Goal: Task Accomplishment & Management: Complete application form

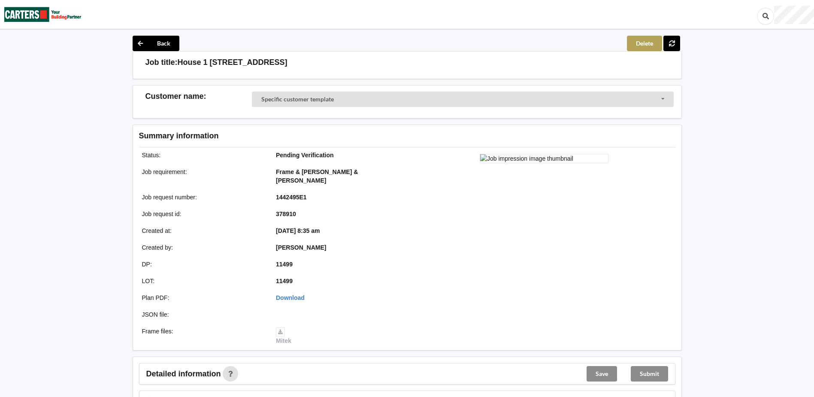
click at [641, 42] on button "Delete" at bounding box center [644, 43] width 35 height 15
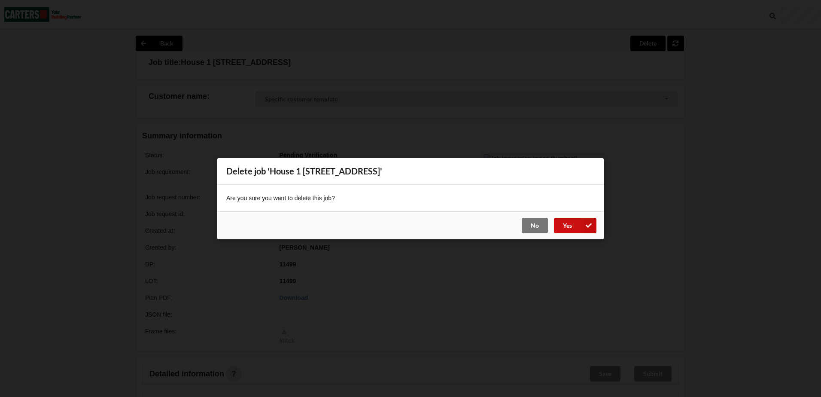
click at [570, 227] on button "Yes" at bounding box center [575, 224] width 42 height 15
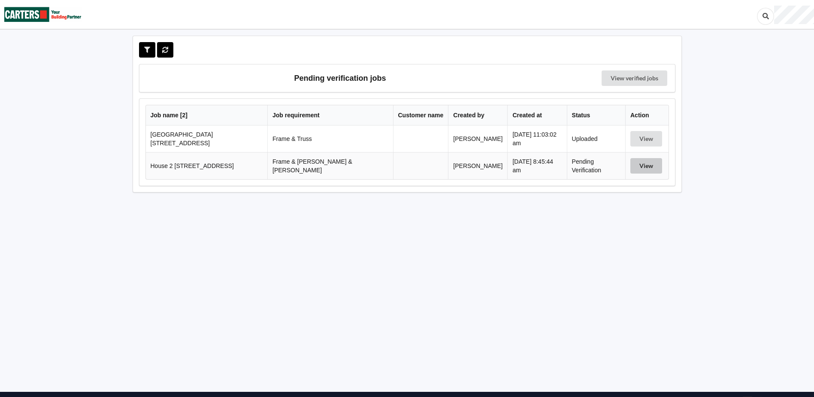
click at [633, 166] on button "View" at bounding box center [646, 165] width 32 height 15
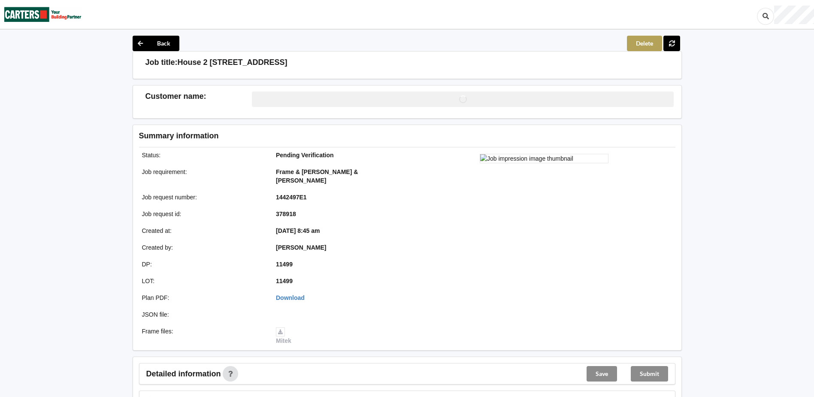
click at [631, 45] on button "Delete" at bounding box center [644, 43] width 35 height 15
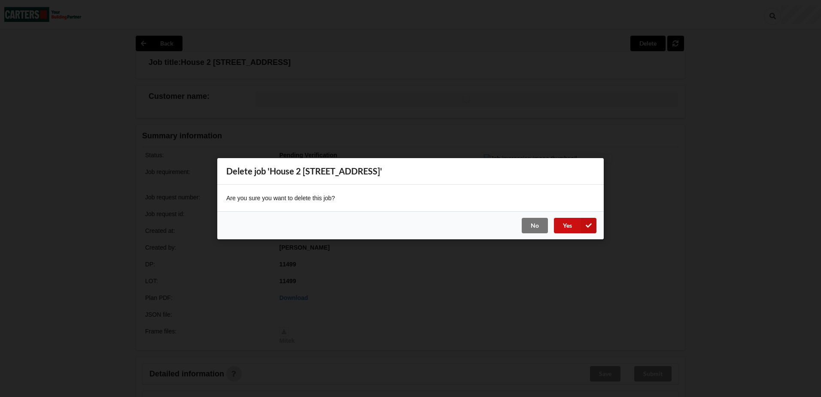
click at [573, 227] on button "Yes" at bounding box center [575, 224] width 42 height 15
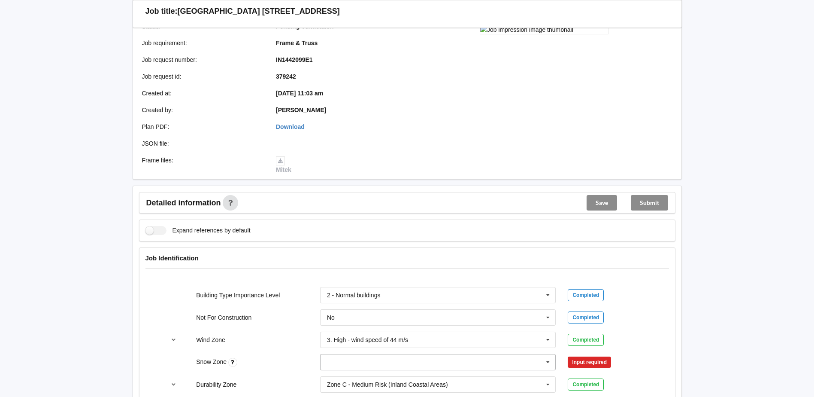
scroll to position [257, 0]
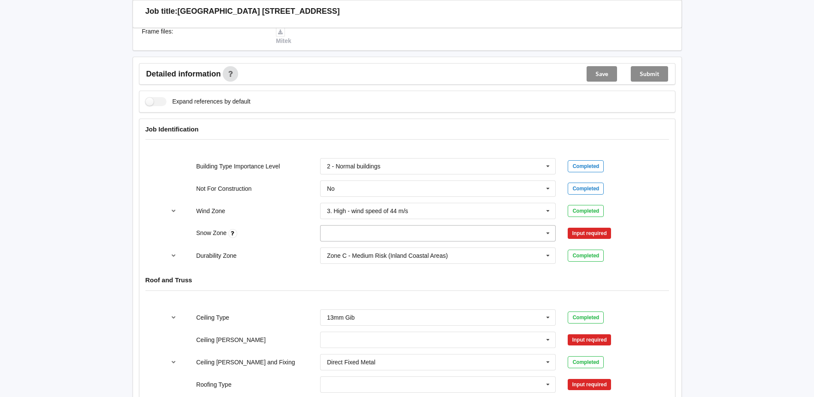
click at [407, 235] on input "text" at bounding box center [438, 232] width 235 height 15
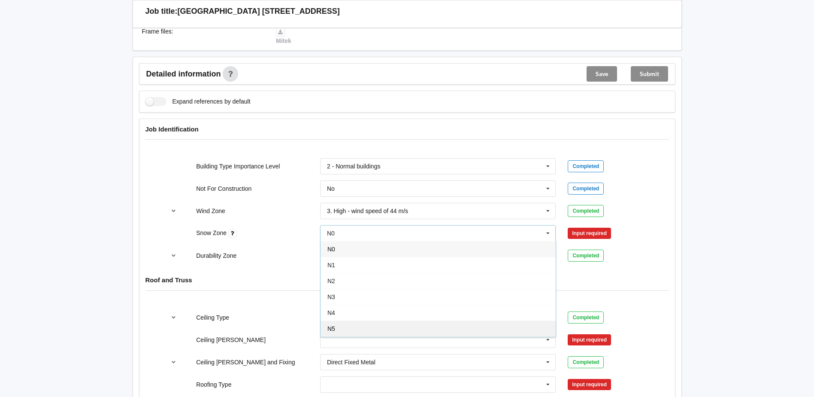
click at [349, 326] on div "N5" at bounding box center [438, 328] width 235 height 16
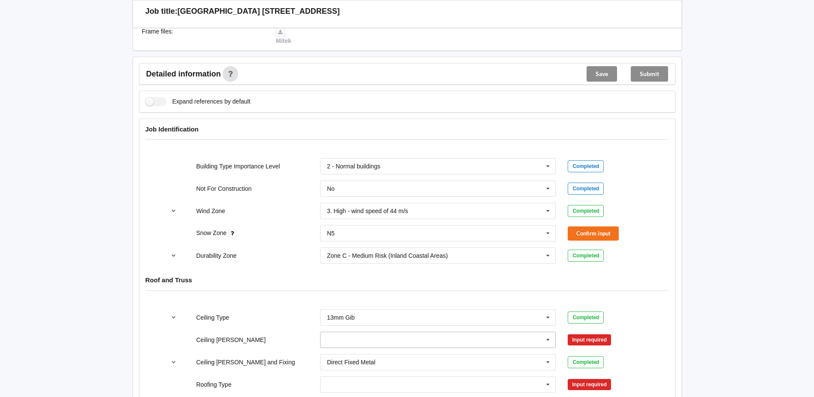
click at [348, 337] on input "text" at bounding box center [438, 339] width 235 height 15
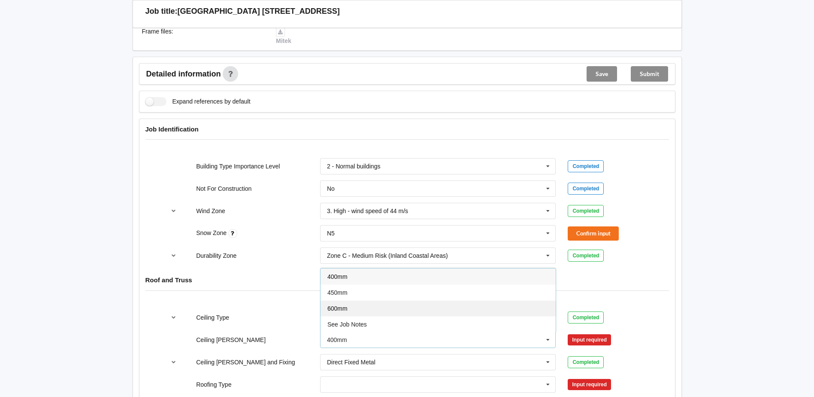
click at [354, 309] on div "600mm" at bounding box center [438, 308] width 235 height 16
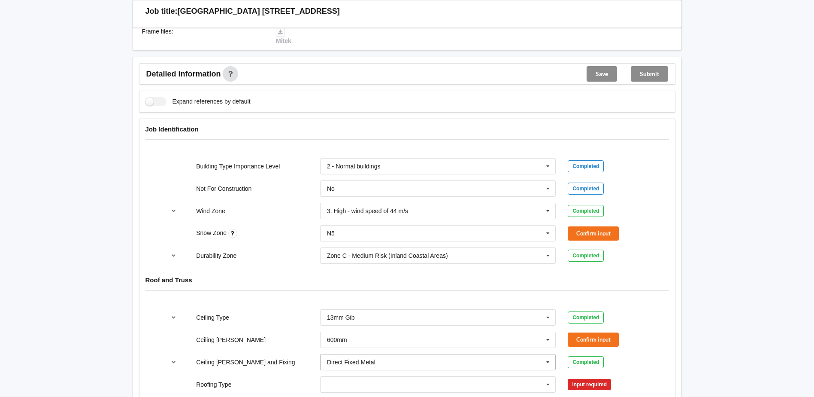
click at [354, 359] on div "Direct Fixed Metal" at bounding box center [351, 362] width 48 height 6
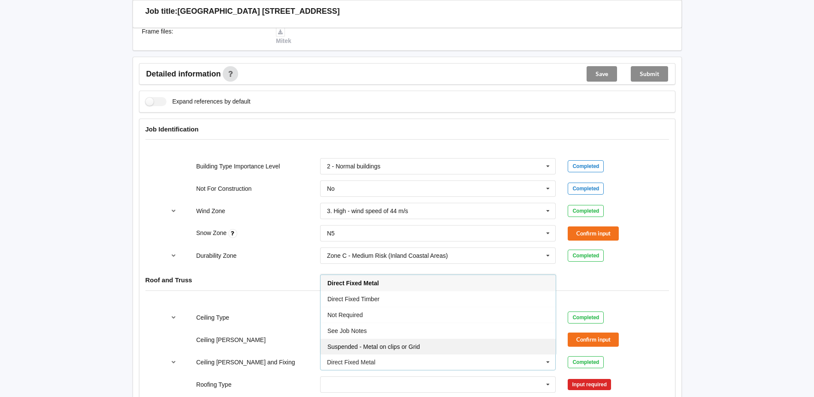
click at [362, 342] on div "Suspended - Metal on clips or Grid" at bounding box center [438, 346] width 235 height 16
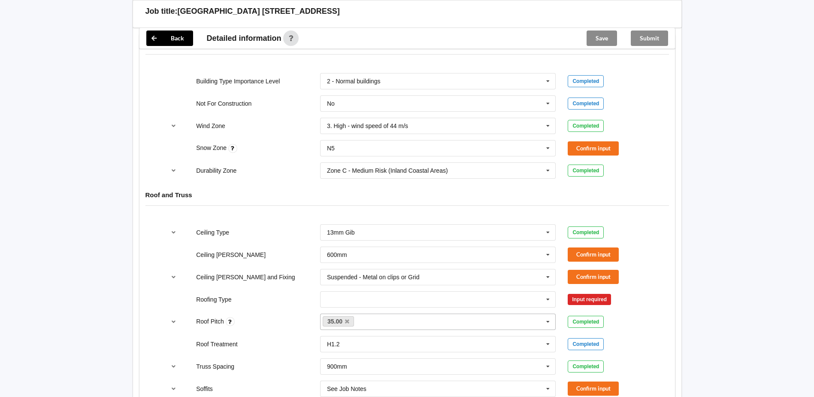
scroll to position [343, 0]
click at [588, 146] on button "Confirm input" at bounding box center [593, 147] width 51 height 14
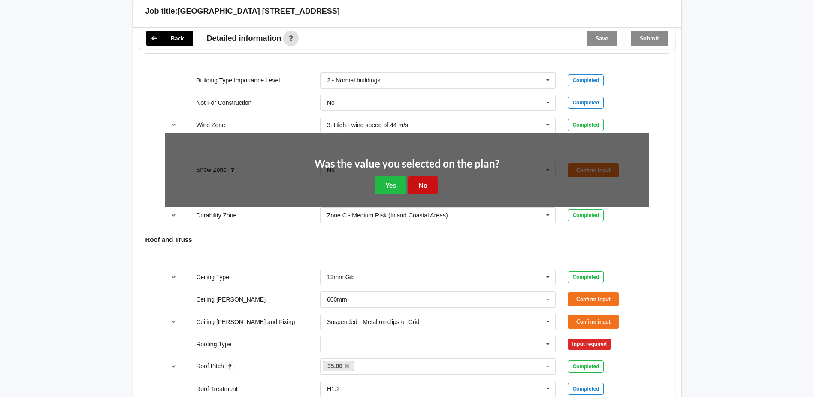
click at [425, 188] on button "No" at bounding box center [423, 185] width 30 height 18
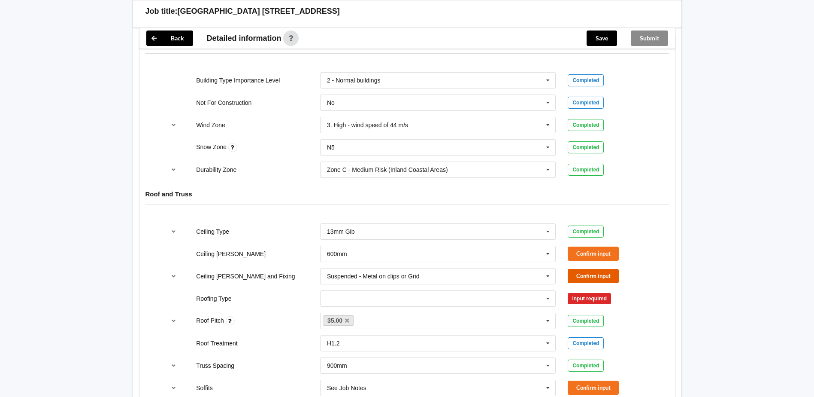
click at [576, 271] on button "Confirm input" at bounding box center [593, 276] width 51 height 14
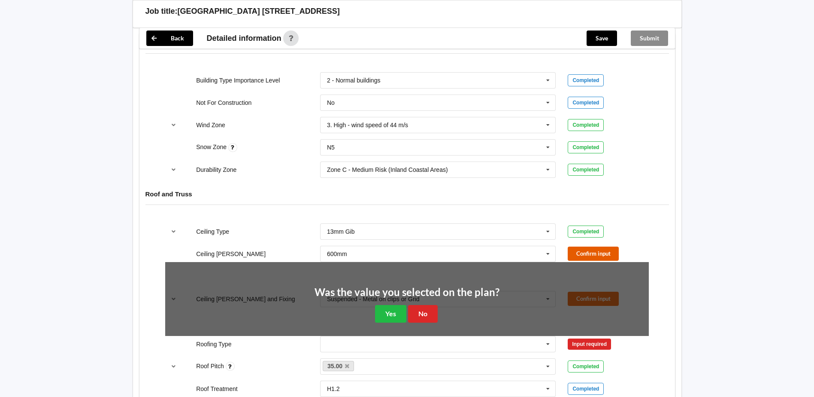
click at [579, 255] on button "Confirm input" at bounding box center [593, 253] width 51 height 14
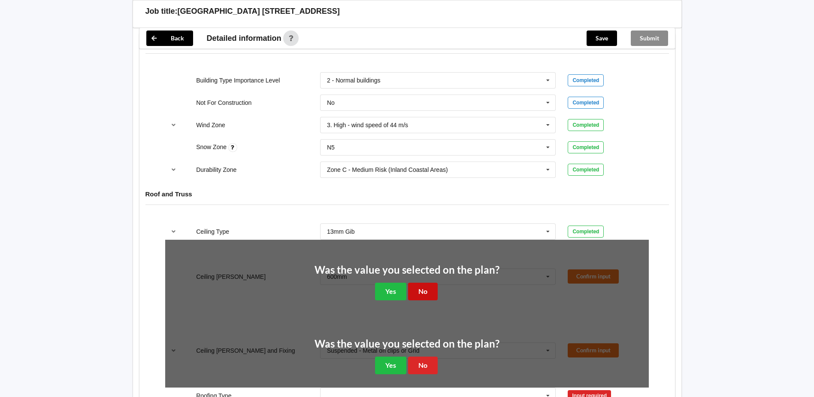
click at [429, 285] on button "No" at bounding box center [423, 291] width 30 height 18
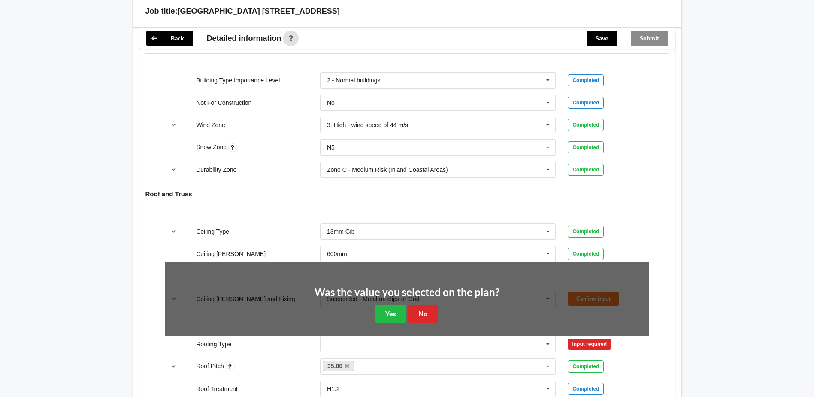
click at [419, 304] on div "Was the value you selected on the plan? Yes No" at bounding box center [407, 305] width 185 height 36
click at [421, 309] on button "No" at bounding box center [423, 314] width 30 height 18
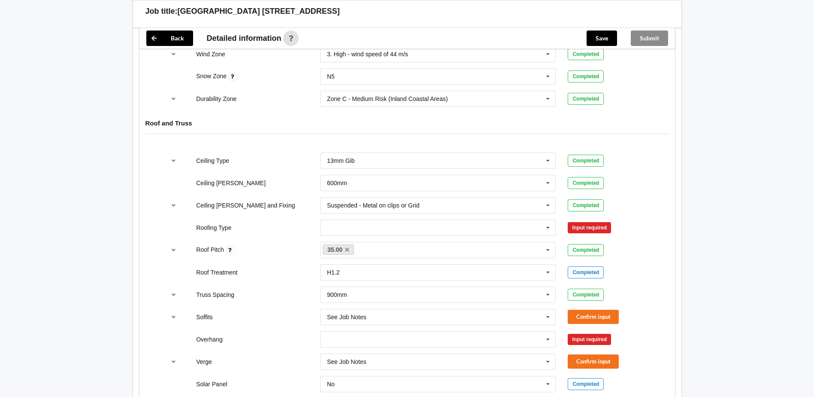
scroll to position [429, 0]
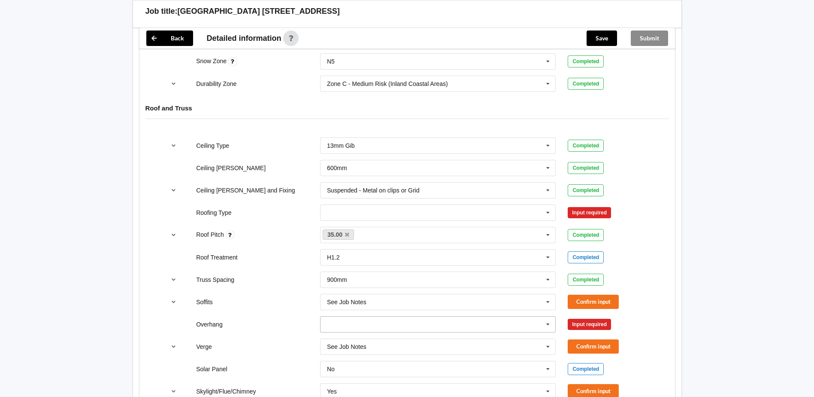
click at [396, 324] on input "text" at bounding box center [438, 323] width 235 height 15
click at [377, 310] on div "See Job Notes" at bounding box center [438, 308] width 235 height 16
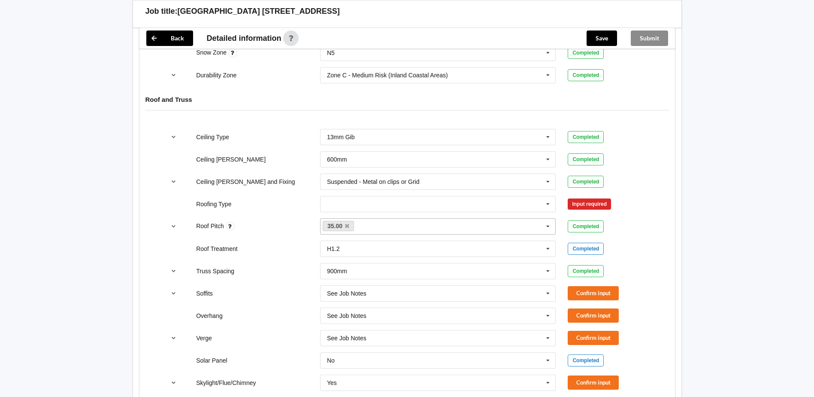
scroll to position [429, 0]
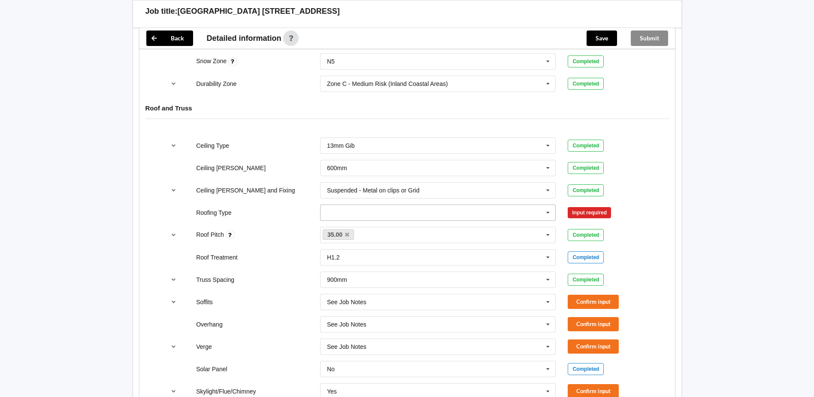
click at [324, 214] on input "text" at bounding box center [438, 212] width 235 height 15
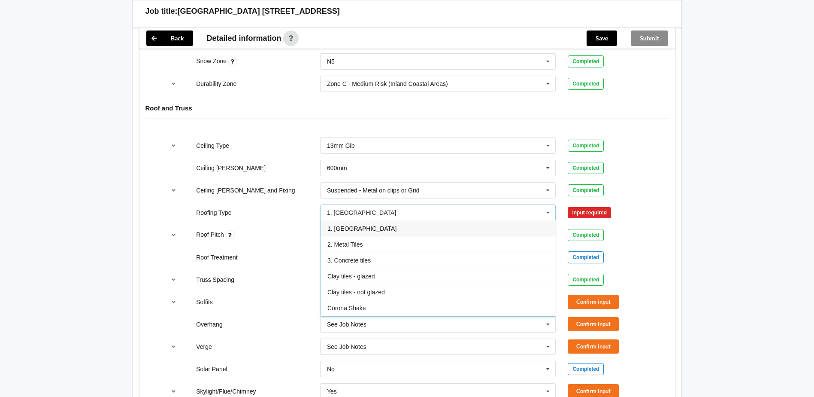
click at [338, 227] on span "1. [GEOGRAPHIC_DATA]" at bounding box center [361, 228] width 69 height 7
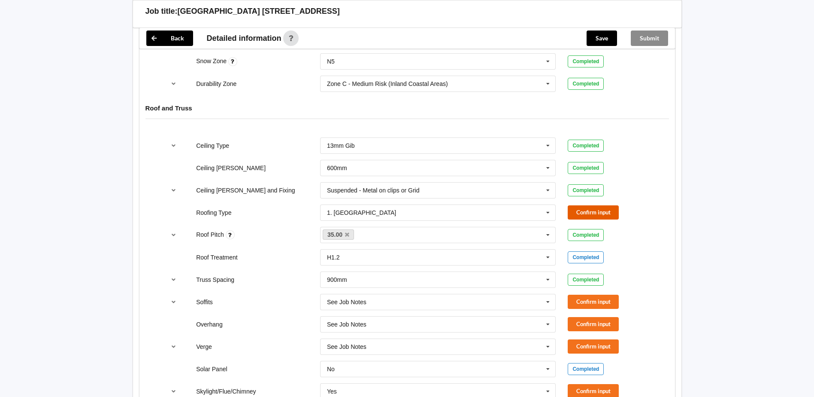
click at [591, 216] on button "Confirm input" at bounding box center [593, 212] width 51 height 14
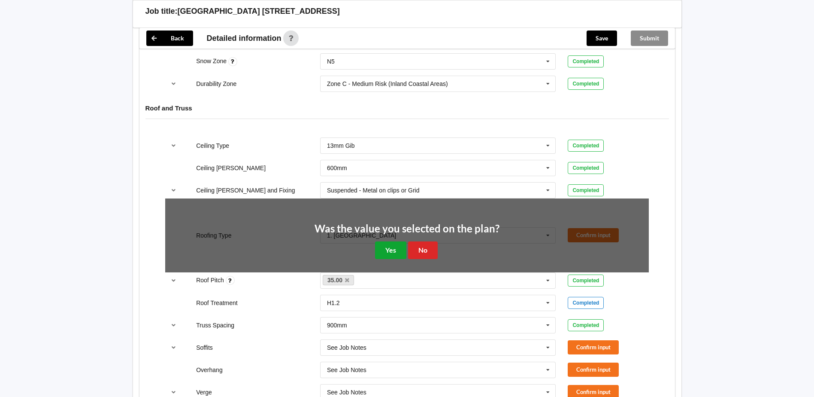
click at [393, 252] on button "Yes" at bounding box center [390, 250] width 31 height 18
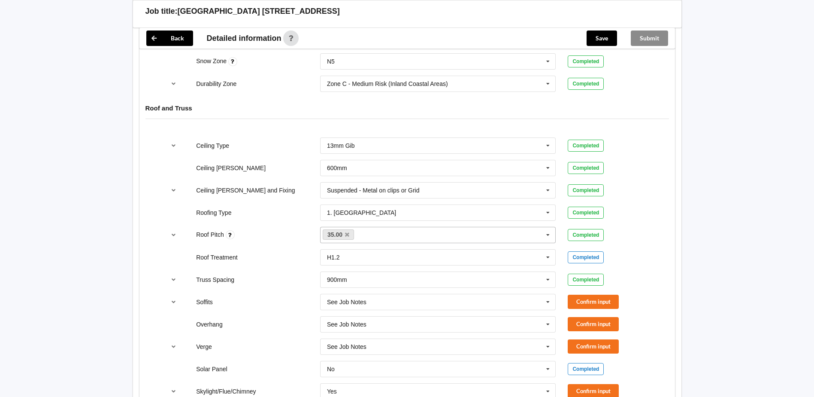
click at [367, 232] on input "text" at bounding box center [363, 234] width 13 height 7
type input "5"
click at [352, 252] on div "Add 5" at bounding box center [438, 250] width 235 height 16
click at [597, 234] on button "Confirm input" at bounding box center [593, 234] width 51 height 14
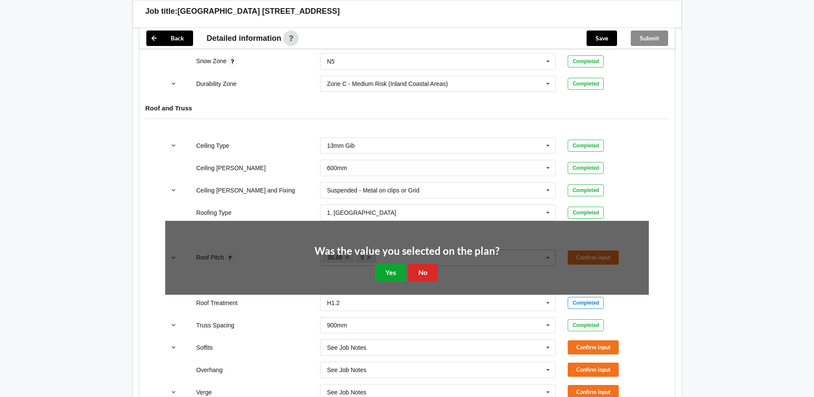
click at [388, 265] on button "Yes" at bounding box center [390, 273] width 31 height 18
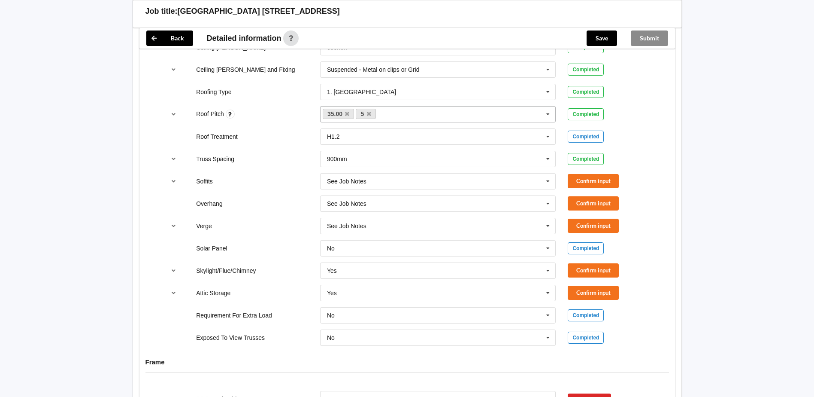
scroll to position [558, 0]
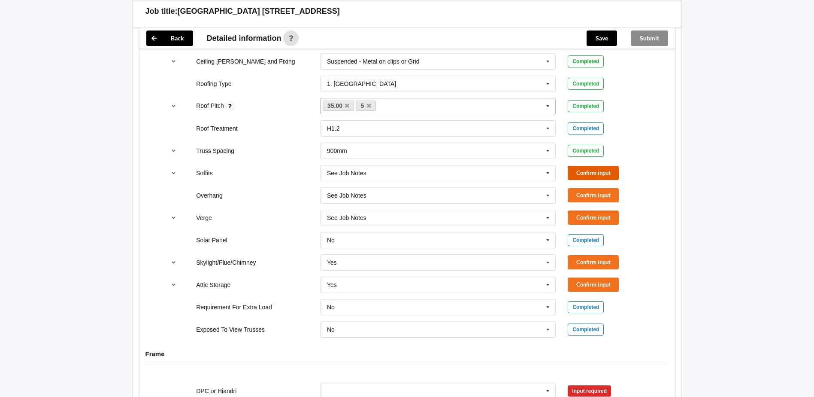
click at [575, 175] on button "Confirm input" at bounding box center [593, 173] width 51 height 14
click at [577, 191] on button "Confirm input" at bounding box center [593, 195] width 51 height 14
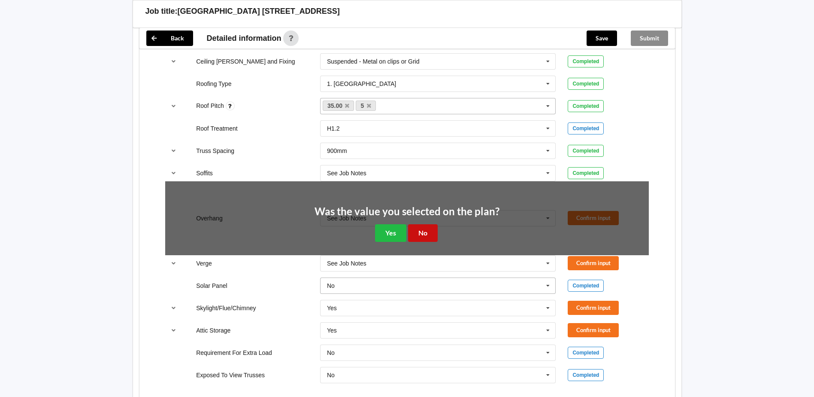
drag, startPoint x: 431, startPoint y: 233, endPoint x: 512, endPoint y: 231, distance: 80.7
click at [431, 233] on button "No" at bounding box center [423, 233] width 30 height 18
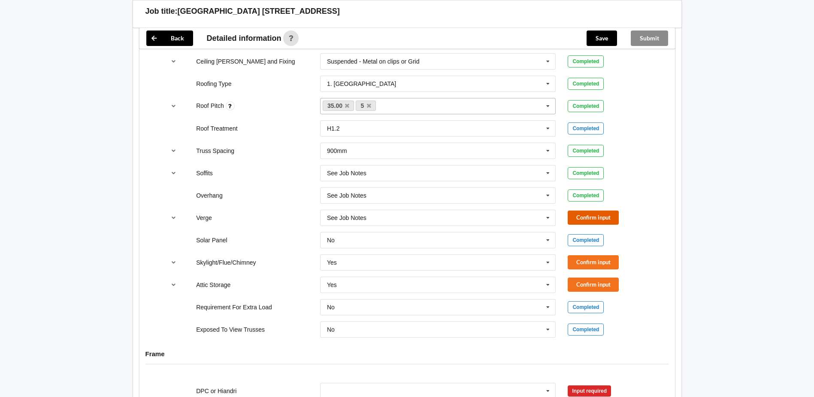
drag, startPoint x: 572, startPoint y: 218, endPoint x: 576, endPoint y: 228, distance: 11.0
click at [572, 218] on button "Confirm input" at bounding box center [593, 217] width 51 height 14
drag, startPoint x: 591, startPoint y: 284, endPoint x: 590, endPoint y: 269, distance: 15.1
click at [591, 282] on button "Confirm input" at bounding box center [593, 284] width 51 height 14
click at [588, 259] on button "Confirm input" at bounding box center [593, 262] width 51 height 14
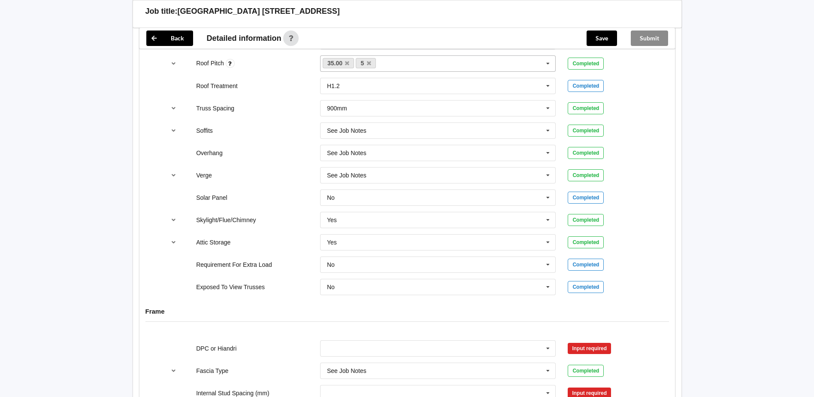
scroll to position [601, 0]
click at [345, 349] on input "text" at bounding box center [438, 347] width 235 height 15
click at [345, 285] on span "DPC Fitted" at bounding box center [341, 284] width 29 height 7
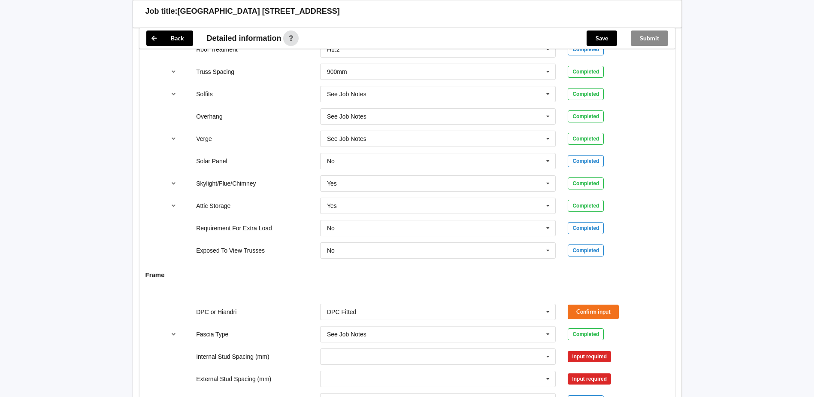
scroll to position [687, 0]
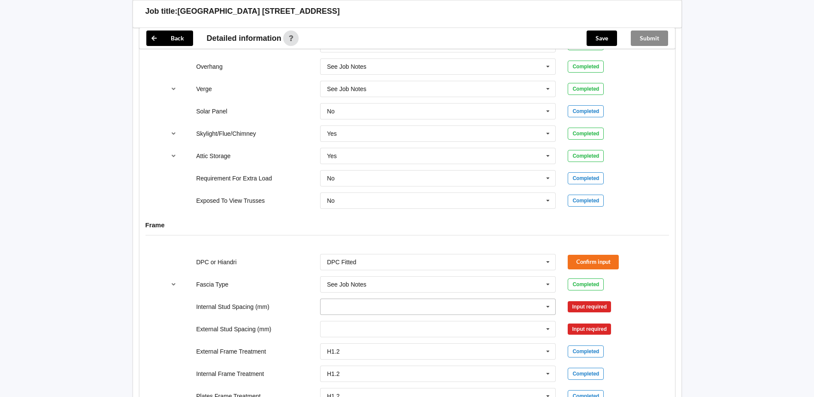
click at [381, 305] on input "text" at bounding box center [438, 306] width 235 height 15
click at [372, 291] on div "See Job Notes" at bounding box center [438, 290] width 235 height 16
click at [350, 330] on input "text" at bounding box center [438, 328] width 235 height 15
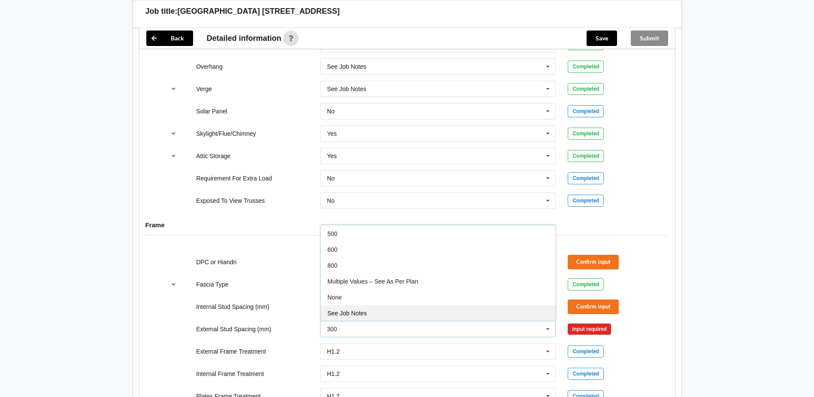
drag, startPoint x: 358, startPoint y: 312, endPoint x: 536, endPoint y: 312, distance: 178.5
click at [359, 313] on span "See Job Notes" at bounding box center [346, 312] width 39 height 7
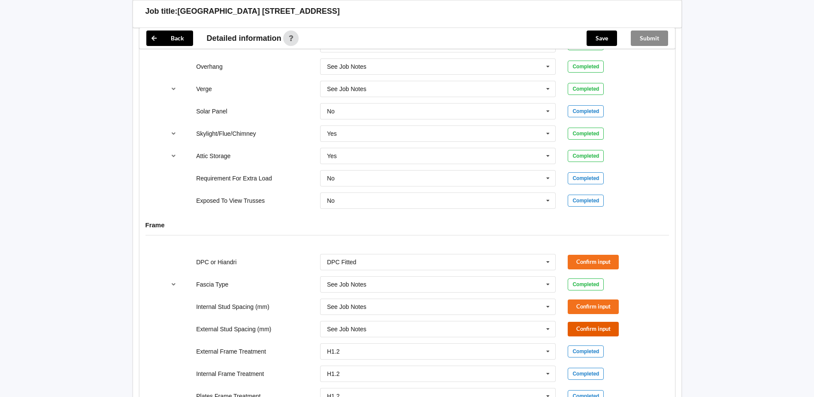
click at [585, 325] on button "Confirm input" at bounding box center [593, 328] width 51 height 14
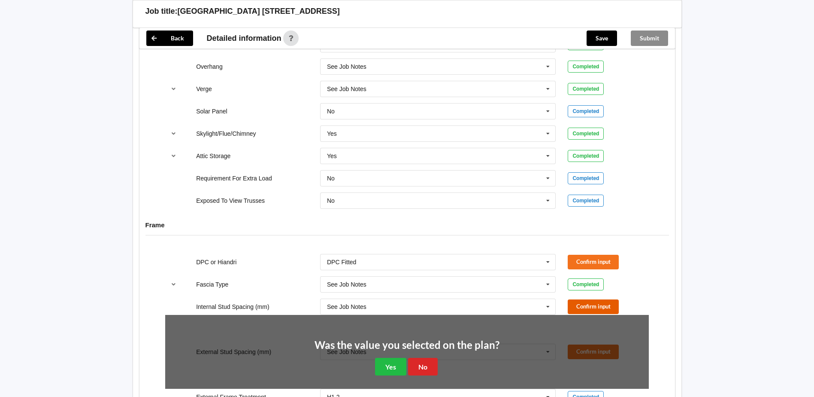
click at [585, 309] on button "Confirm input" at bounding box center [593, 306] width 51 height 14
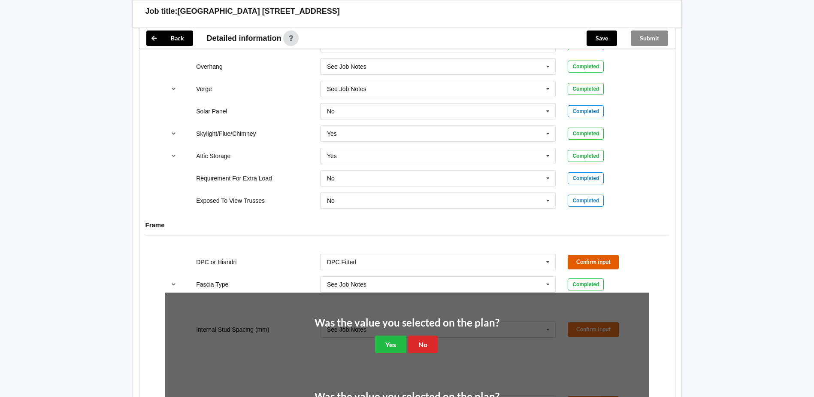
click at [583, 265] on button "Confirm input" at bounding box center [593, 261] width 51 height 14
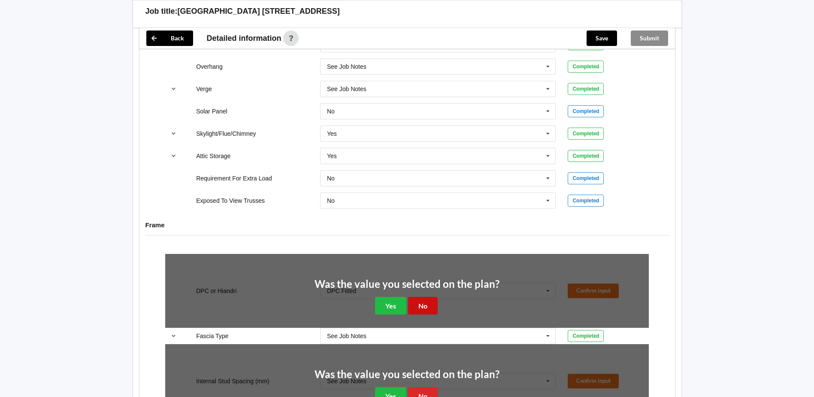
click at [430, 299] on button "No" at bounding box center [423, 306] width 30 height 18
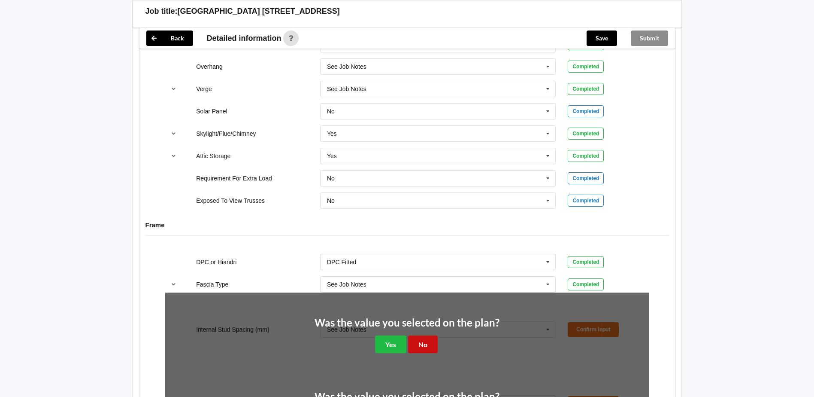
click at [421, 339] on button "No" at bounding box center [423, 344] width 30 height 18
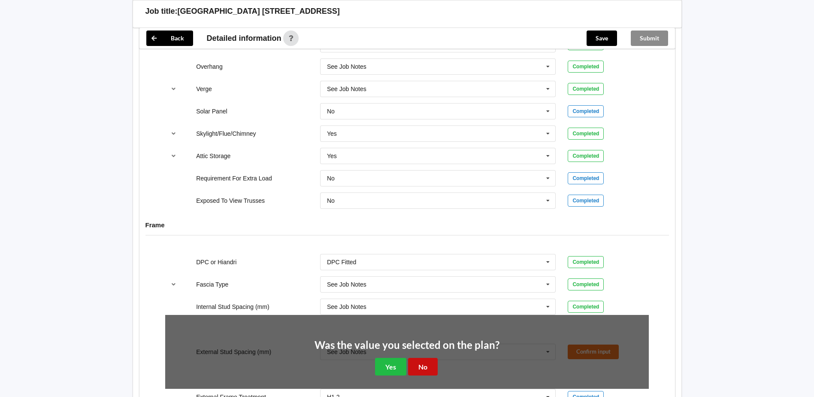
click at [421, 361] on button "No" at bounding box center [423, 366] width 30 height 18
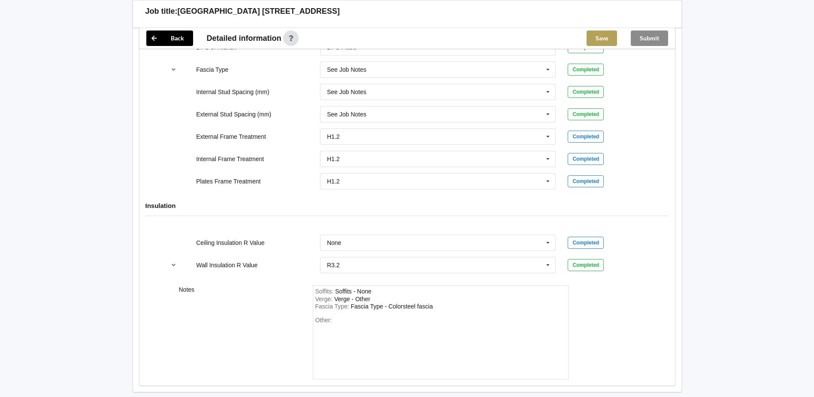
click at [597, 42] on button "Save" at bounding box center [602, 37] width 30 height 15
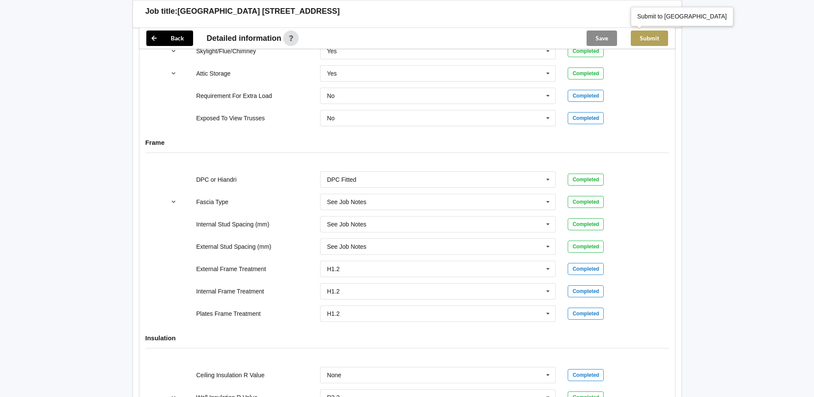
click at [657, 42] on button "Submit" at bounding box center [649, 37] width 37 height 15
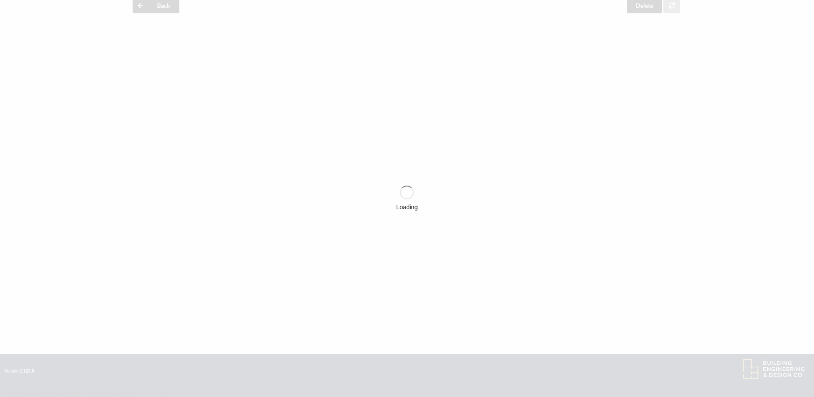
scroll to position [730, 0]
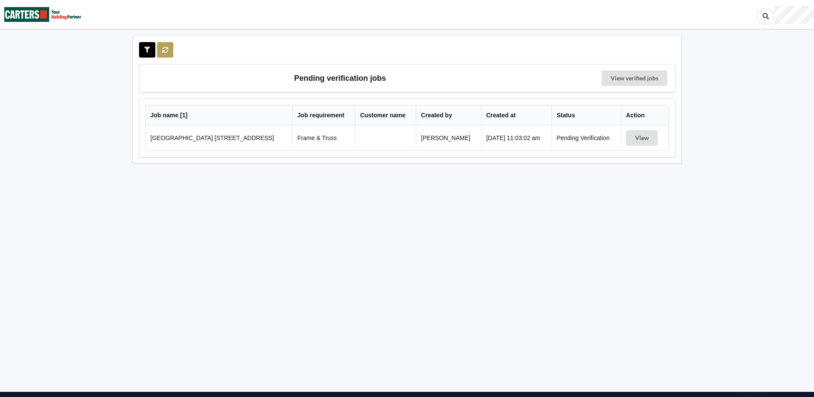
click at [170, 49] on button at bounding box center [165, 49] width 17 height 15
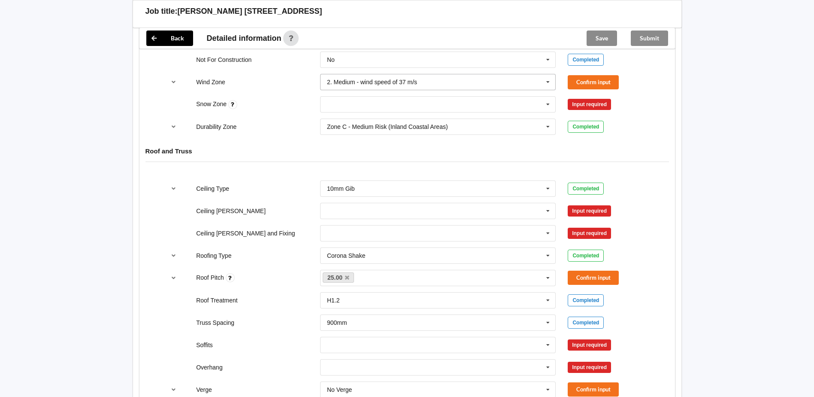
scroll to position [300, 0]
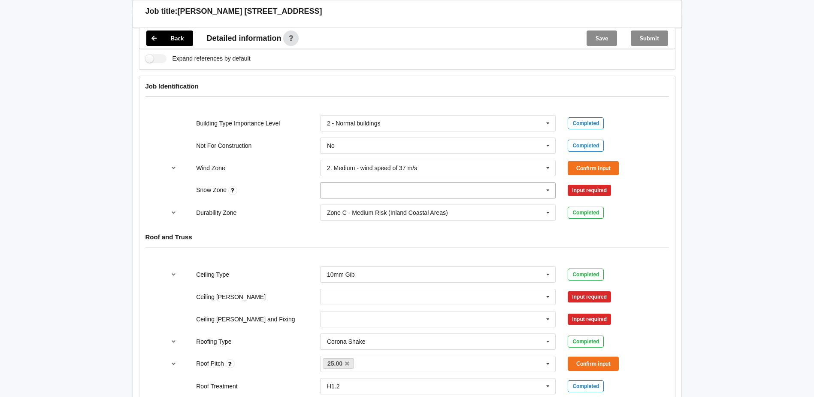
click at [384, 195] on input "text" at bounding box center [438, 189] width 235 height 15
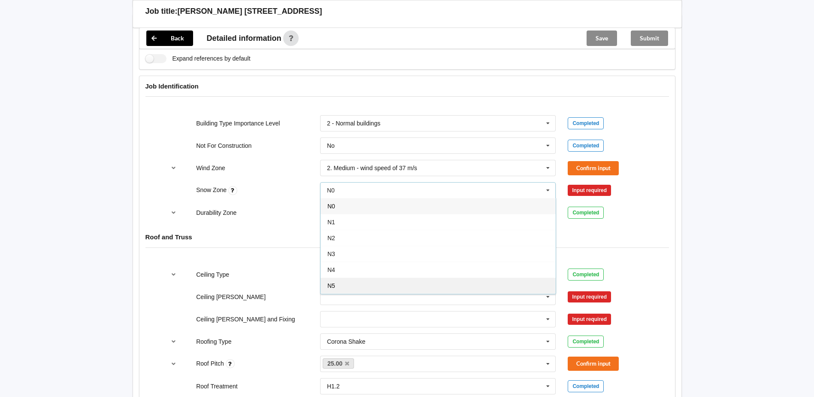
click at [336, 285] on div "N5" at bounding box center [438, 285] width 235 height 16
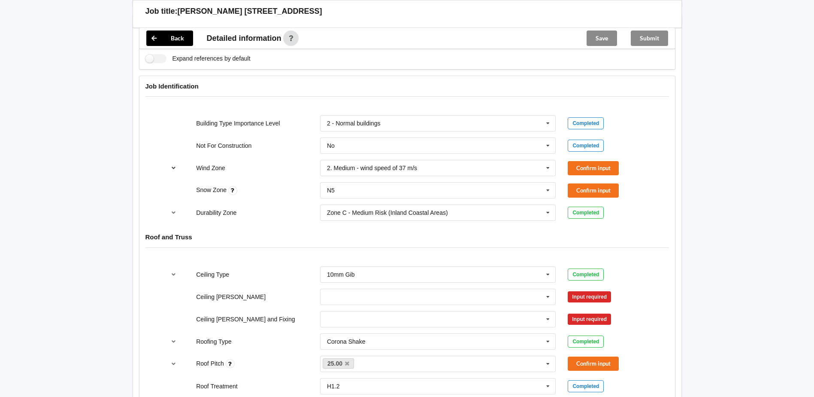
click at [174, 170] on icon "reference-toggle" at bounding box center [173, 167] width 7 height 5
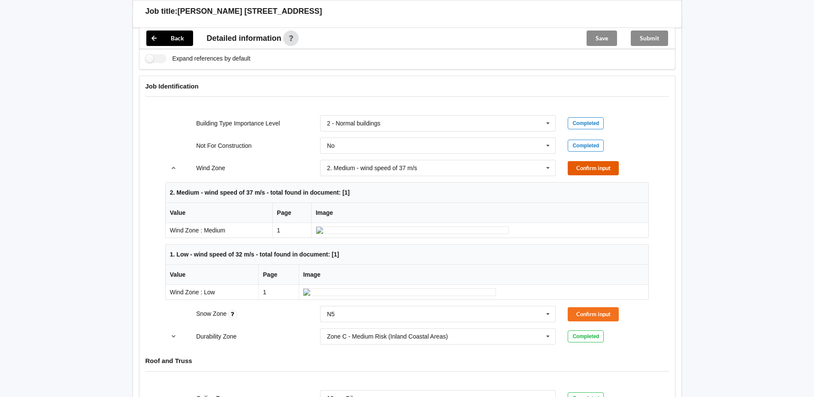
click at [588, 166] on button "Confirm input" at bounding box center [593, 168] width 51 height 14
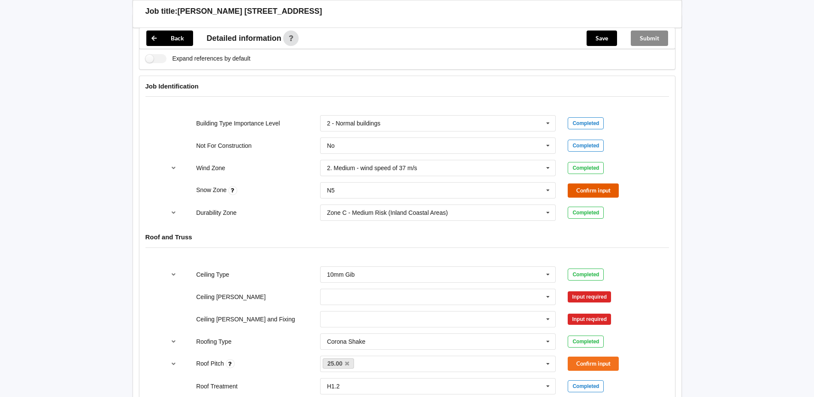
click at [580, 189] on button "Confirm input" at bounding box center [593, 190] width 51 height 14
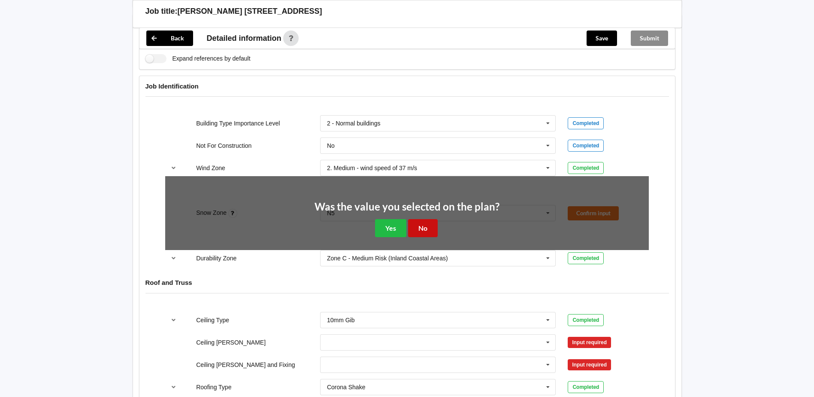
click at [429, 227] on button "No" at bounding box center [423, 228] width 30 height 18
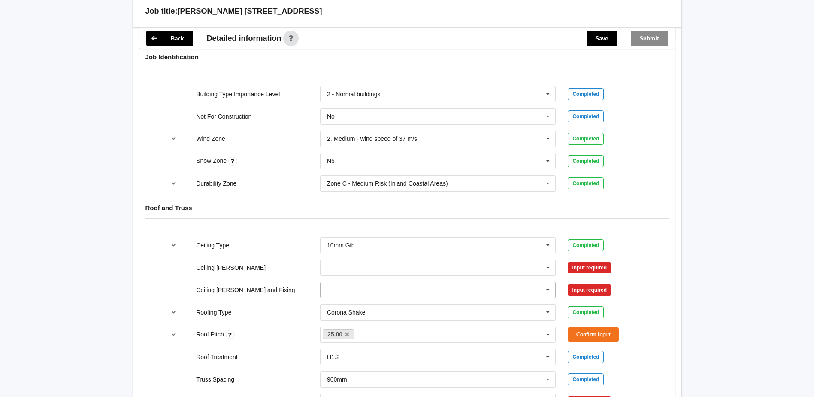
scroll to position [343, 0]
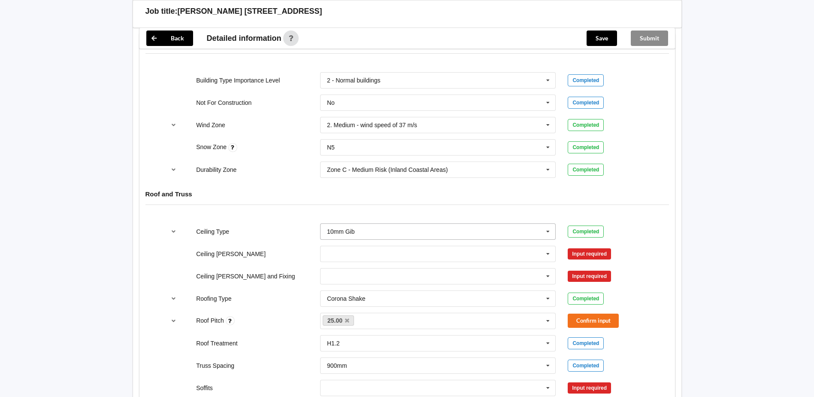
click at [371, 231] on input "text" at bounding box center [438, 231] width 235 height 15
click at [172, 231] on icon "reference-toggle" at bounding box center [173, 230] width 7 height 5
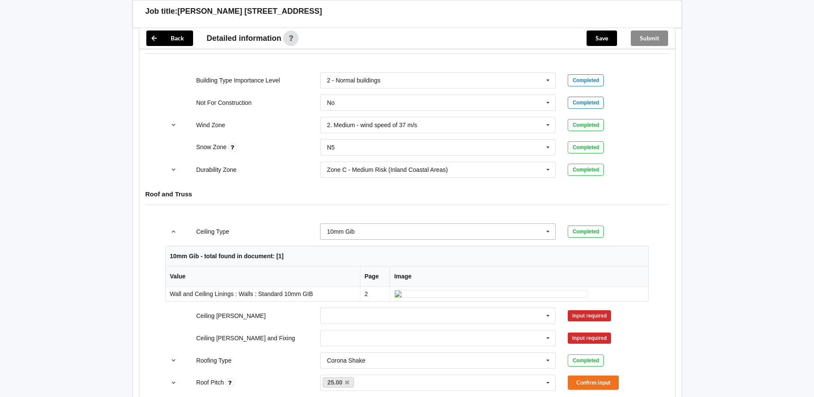
drag, startPoint x: 357, startPoint y: 230, endPoint x: 388, endPoint y: 224, distance: 32.2
click at [357, 230] on input "text" at bounding box center [438, 231] width 235 height 15
click at [350, 294] on span "13mm Gib" at bounding box center [341, 294] width 28 height 7
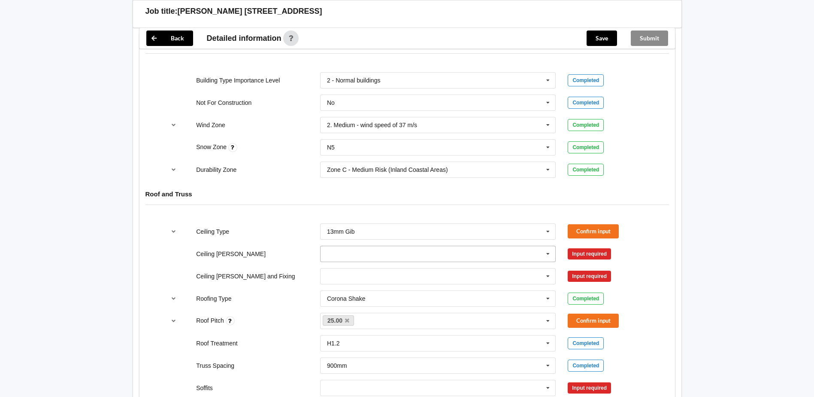
click at [355, 254] on input "text" at bounding box center [438, 253] width 235 height 15
drag, startPoint x: 345, startPoint y: 303, endPoint x: 348, endPoint y: 282, distance: 21.2
click at [345, 302] on span "600mm" at bounding box center [337, 301] width 20 height 7
click at [349, 276] on input "text" at bounding box center [438, 275] width 235 height 15
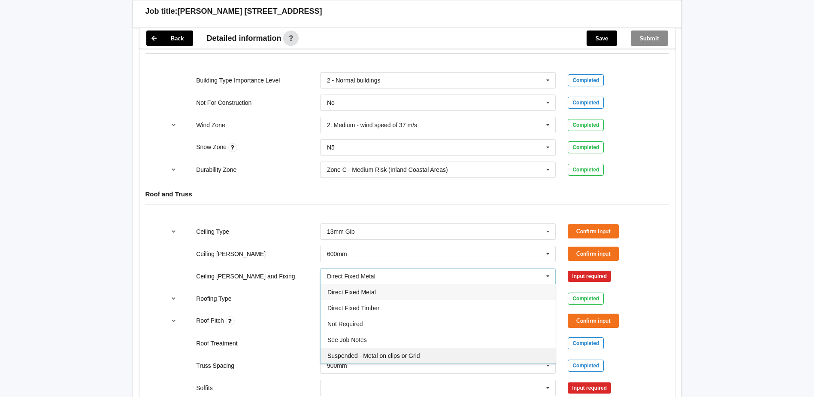
drag, startPoint x: 357, startPoint y: 351, endPoint x: 380, endPoint y: 321, distance: 37.8
click at [357, 351] on div "Suspended - Metal on clips or Grid" at bounding box center [438, 355] width 235 height 16
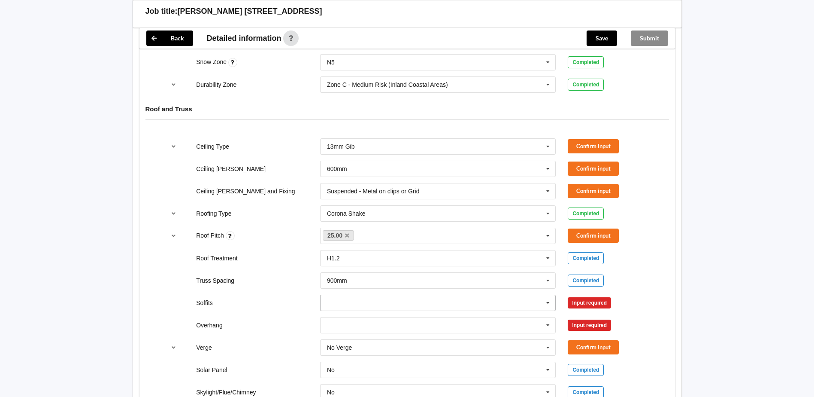
scroll to position [429, 0]
click at [394, 298] on input "text" at bounding box center [438, 301] width 235 height 15
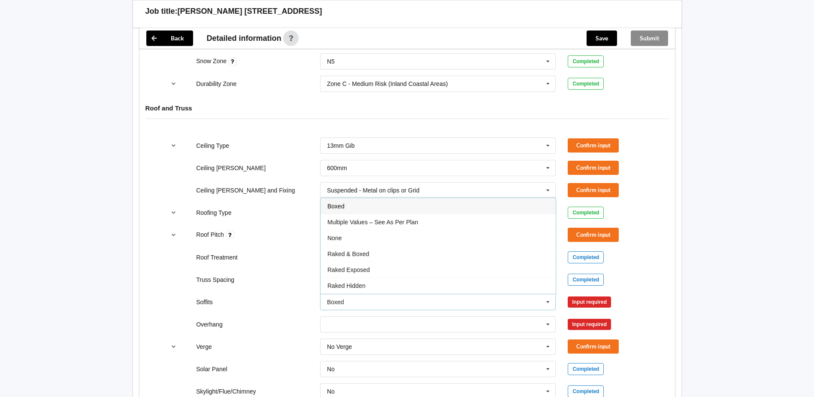
click at [363, 211] on div "Boxed" at bounding box center [438, 206] width 235 height 16
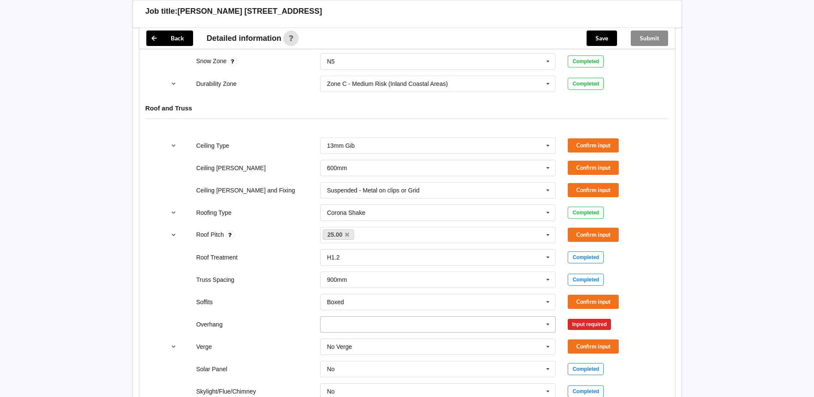
click at [357, 326] on input "text" at bounding box center [438, 323] width 235 height 15
click at [358, 309] on span "See Job Notes" at bounding box center [346, 308] width 39 height 7
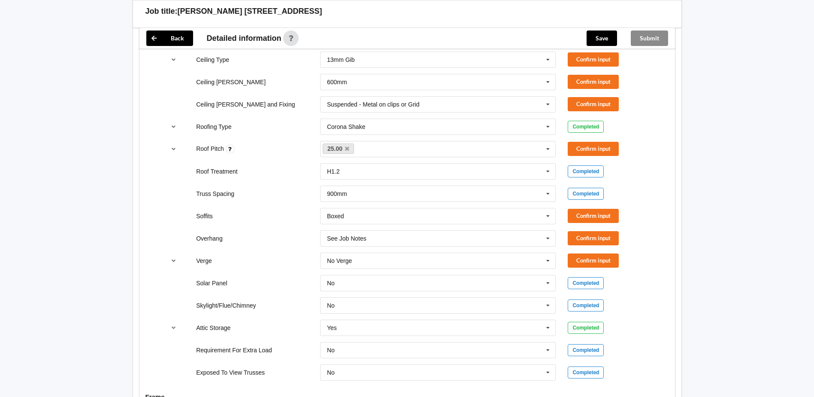
scroll to position [472, 0]
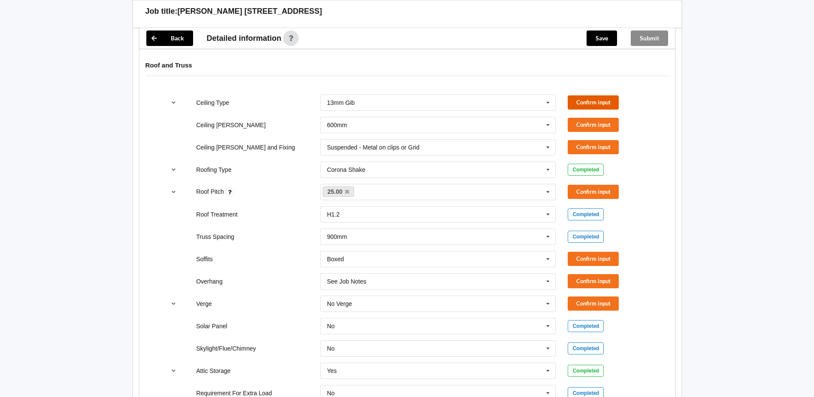
click at [595, 106] on button "Confirm input" at bounding box center [593, 102] width 51 height 14
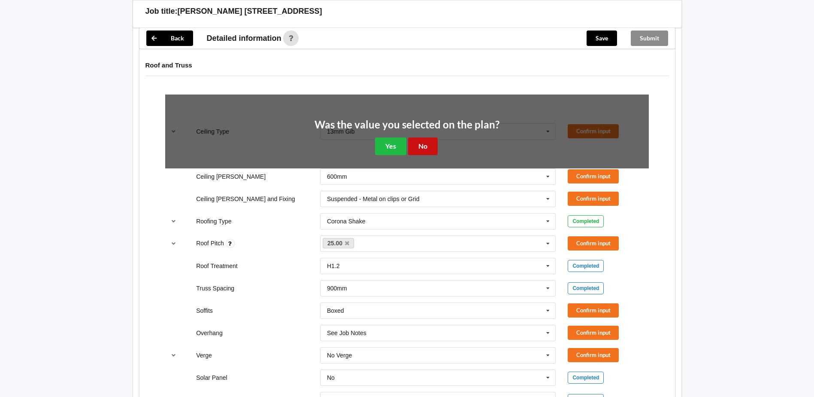
click at [433, 144] on button "No" at bounding box center [423, 146] width 30 height 18
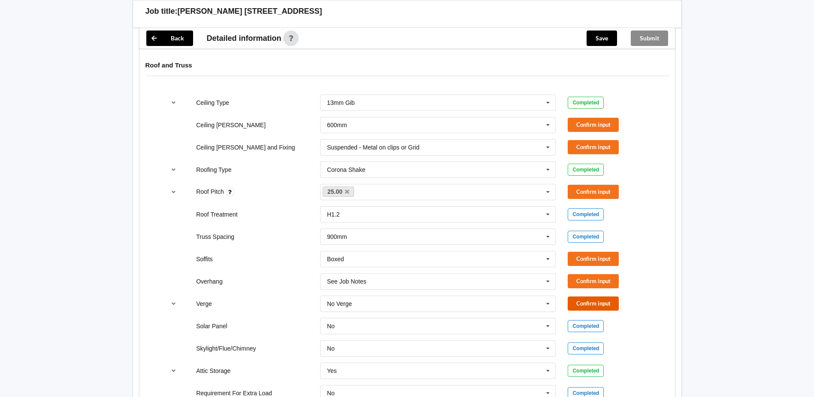
click at [592, 302] on button "Confirm input" at bounding box center [593, 303] width 51 height 14
click at [592, 279] on button "Confirm input" at bounding box center [593, 281] width 51 height 14
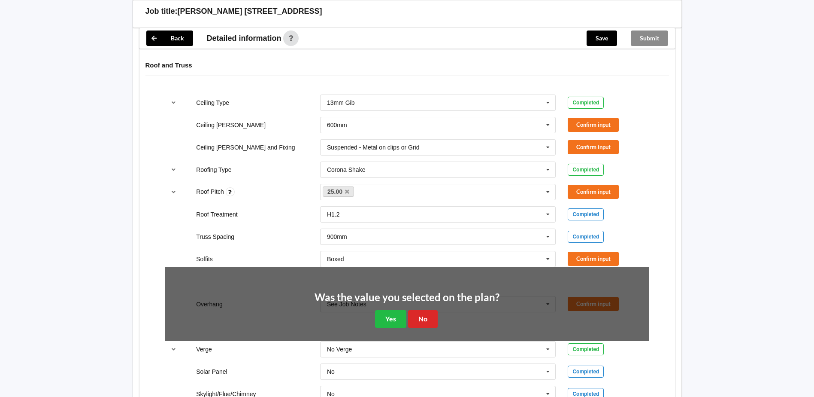
click at [438, 314] on div "Was the value you selected on the plan? Yes No" at bounding box center [407, 310] width 185 height 36
click at [415, 317] on button "No" at bounding box center [423, 319] width 30 height 18
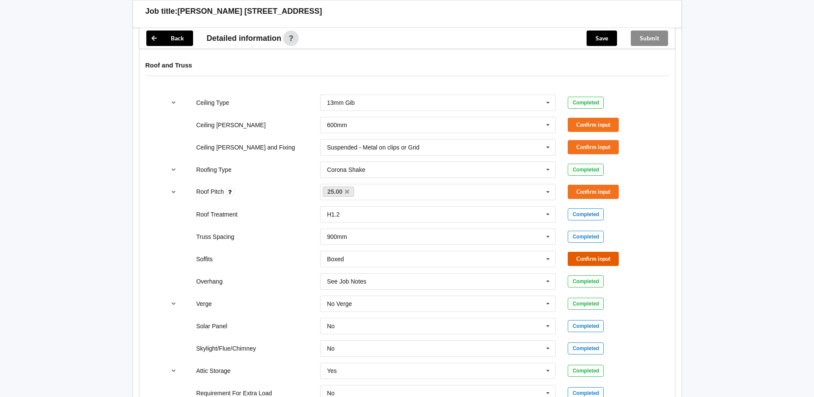
click at [605, 257] on button "Confirm input" at bounding box center [593, 258] width 51 height 14
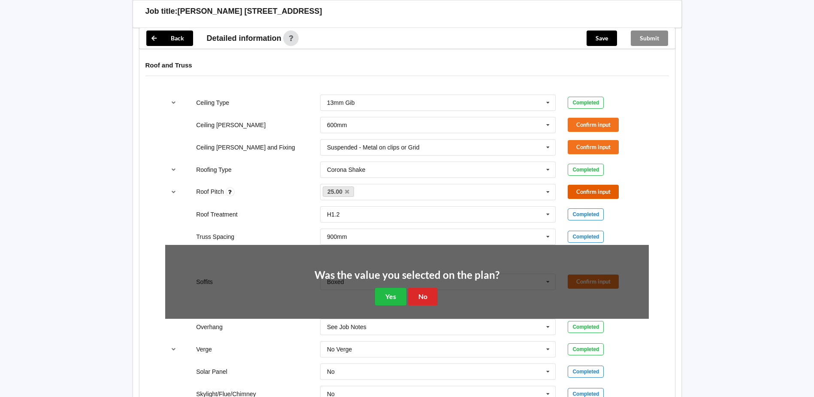
drag, startPoint x: 593, startPoint y: 194, endPoint x: 590, endPoint y: 178, distance: 16.7
click at [592, 188] on button "Confirm input" at bounding box center [593, 192] width 51 height 14
drag, startPoint x: 582, startPoint y: 142, endPoint x: 579, endPoint y: 119, distance: 23.4
click at [582, 139] on div "Ceiling Batten and Fixing Suspended - Metal on clips or Grid Direct Fixed Metal…" at bounding box center [407, 147] width 496 height 28
click at [579, 118] on button "Confirm input" at bounding box center [593, 125] width 51 height 14
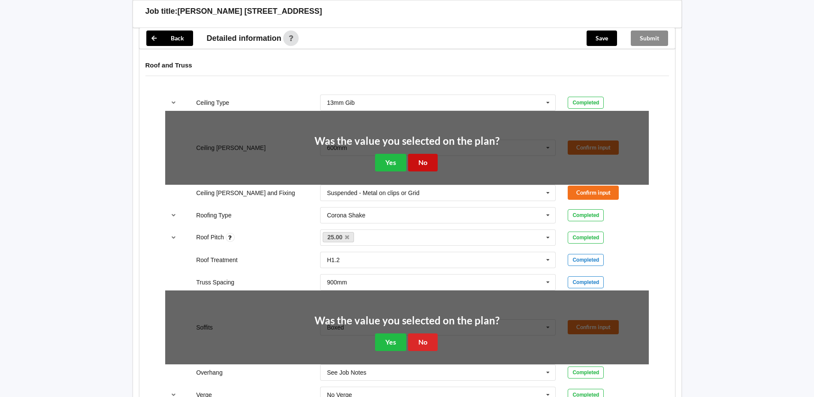
click at [412, 158] on button "No" at bounding box center [423, 163] width 30 height 18
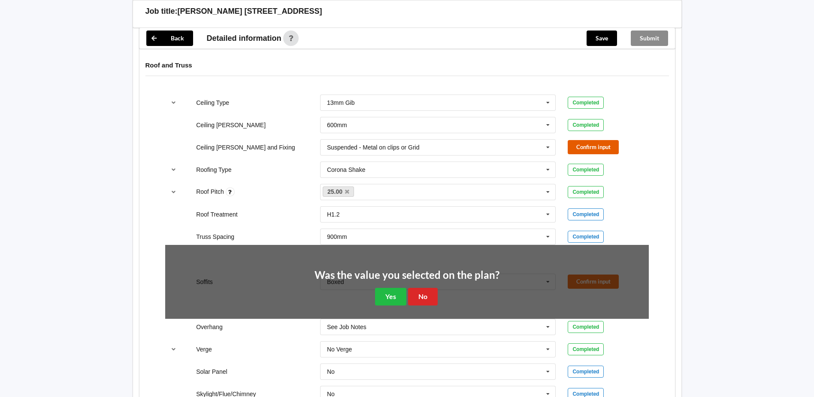
click at [583, 147] on button "Confirm input" at bounding box center [593, 147] width 51 height 14
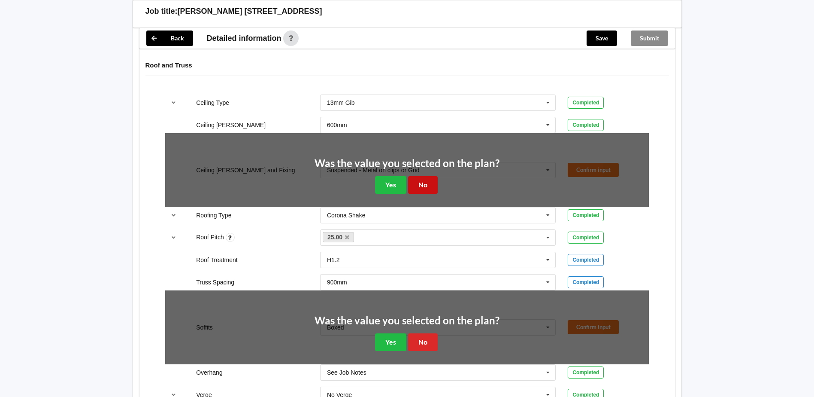
click at [428, 183] on button "No" at bounding box center [423, 185] width 30 height 18
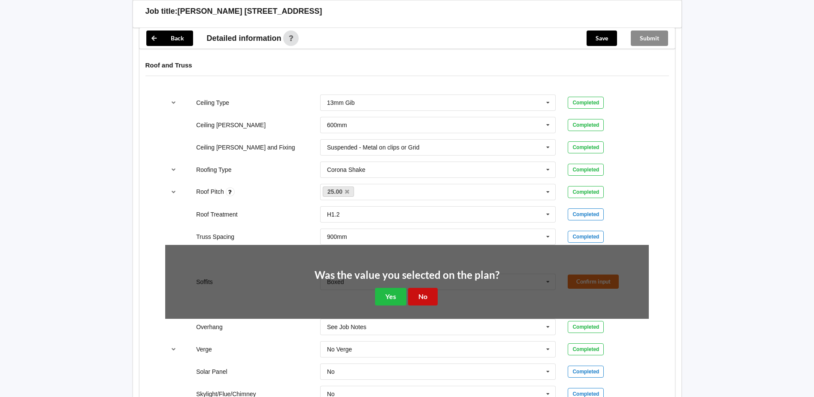
click at [423, 294] on button "No" at bounding box center [423, 297] width 30 height 18
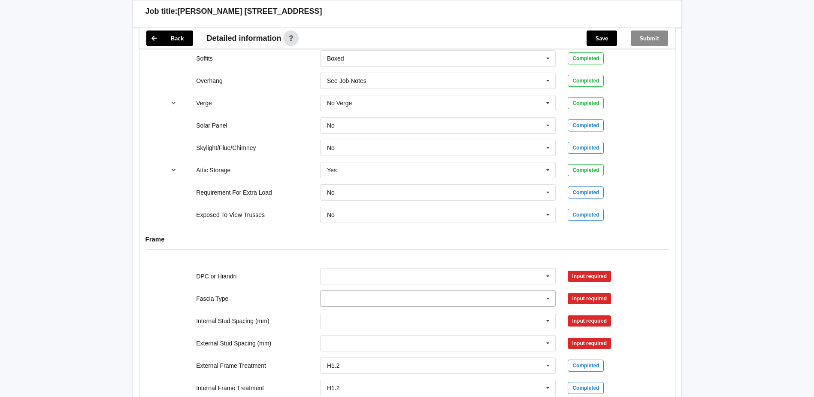
scroll to position [687, 0]
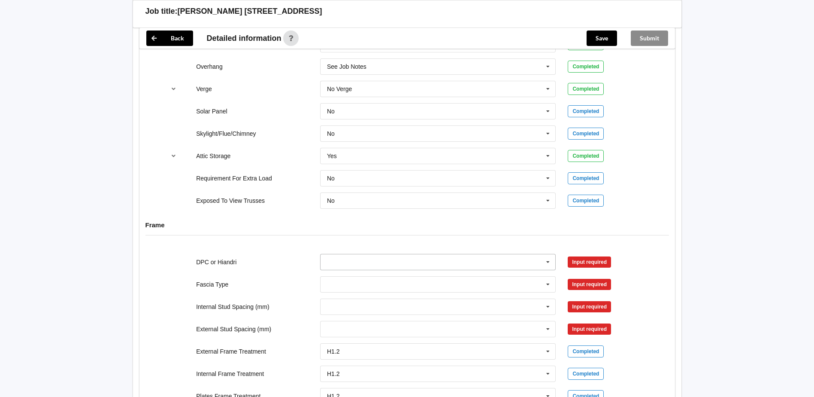
click at [350, 261] on input "text" at bounding box center [438, 261] width 235 height 15
click at [351, 279] on span "DPC Fitted" at bounding box center [341, 277] width 29 height 7
click at [351, 285] on input "text" at bounding box center [438, 283] width 235 height 15
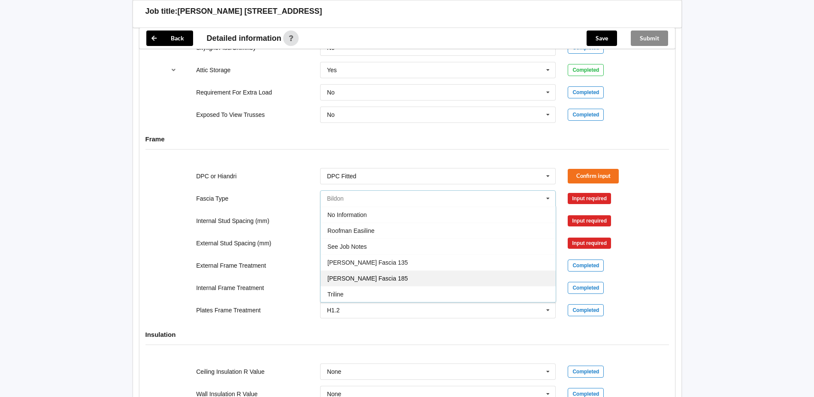
scroll to position [815, 0]
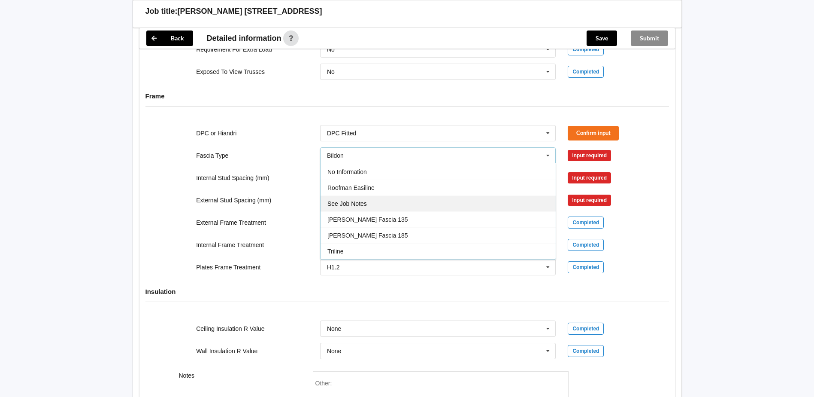
click at [354, 203] on span "See Job Notes" at bounding box center [346, 203] width 39 height 7
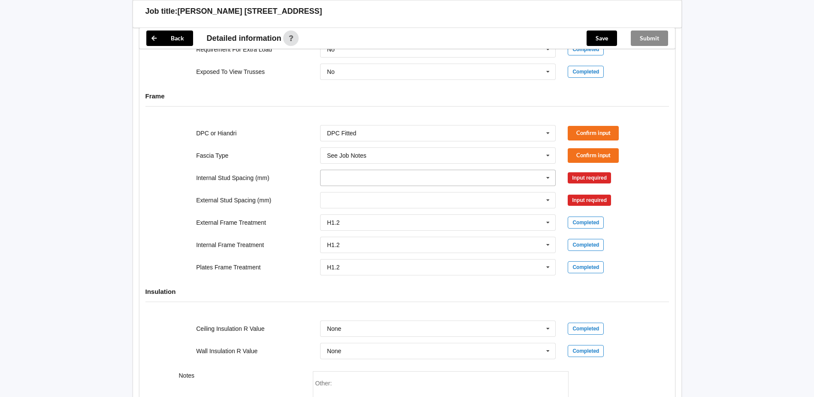
click at [359, 179] on input "text" at bounding box center [438, 177] width 235 height 15
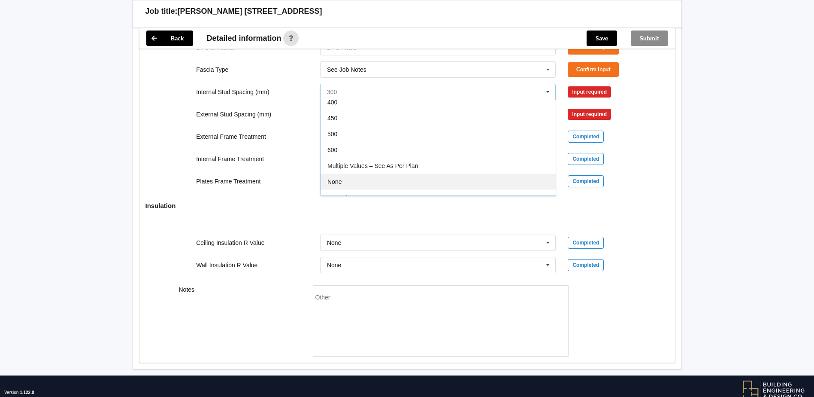
scroll to position [31, 0]
click at [359, 185] on span "See Job Notes" at bounding box center [346, 187] width 39 height 7
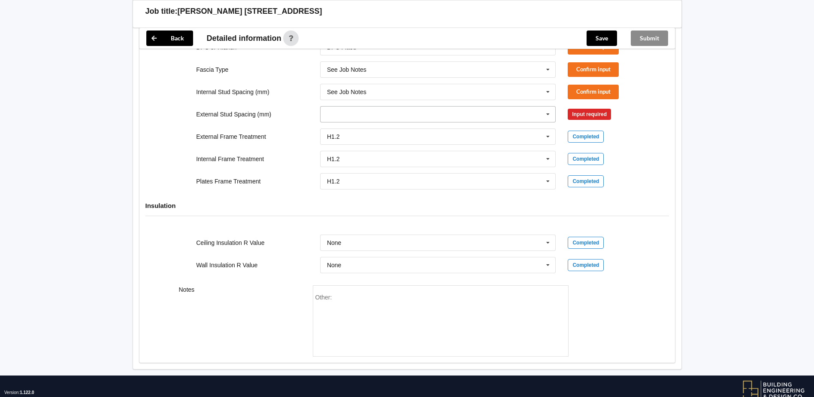
click at [354, 115] on input "text" at bounding box center [438, 113] width 235 height 15
drag, startPoint x: 353, startPoint y: 207, endPoint x: 363, endPoint y: 200, distance: 11.8
click at [354, 207] on span "See Job Notes" at bounding box center [346, 209] width 39 height 7
click at [573, 110] on button "Confirm input" at bounding box center [593, 114] width 51 height 14
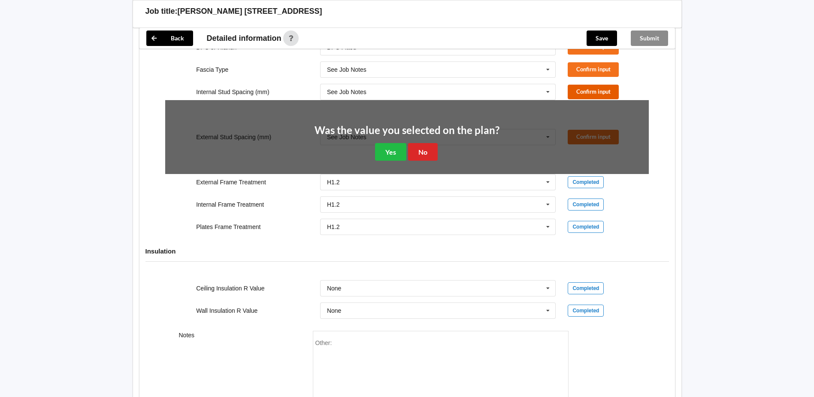
click at [583, 88] on button "Confirm input" at bounding box center [593, 92] width 51 height 14
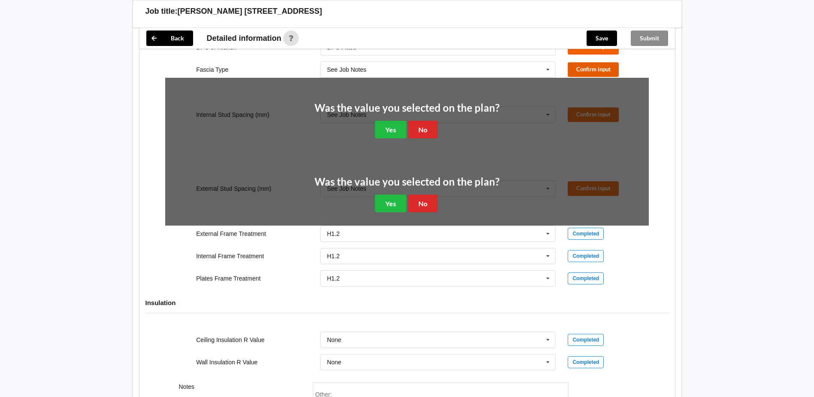
click at [582, 62] on div "Fascia Type See Job Notes Bildon Continuous 180 Diamond 147 M85 - 180mmx18mm M8…" at bounding box center [407, 69] width 496 height 28
click at [579, 50] on button "Confirm input" at bounding box center [593, 47] width 51 height 14
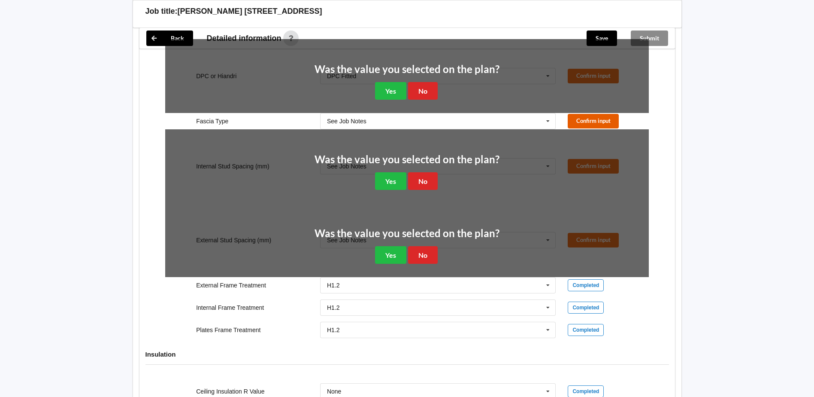
click at [581, 121] on button "Confirm input" at bounding box center [593, 121] width 51 height 14
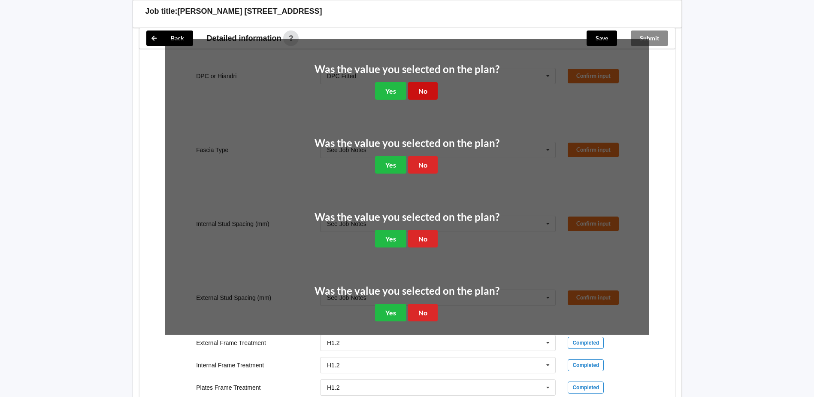
click at [416, 89] on button "No" at bounding box center [423, 91] width 30 height 18
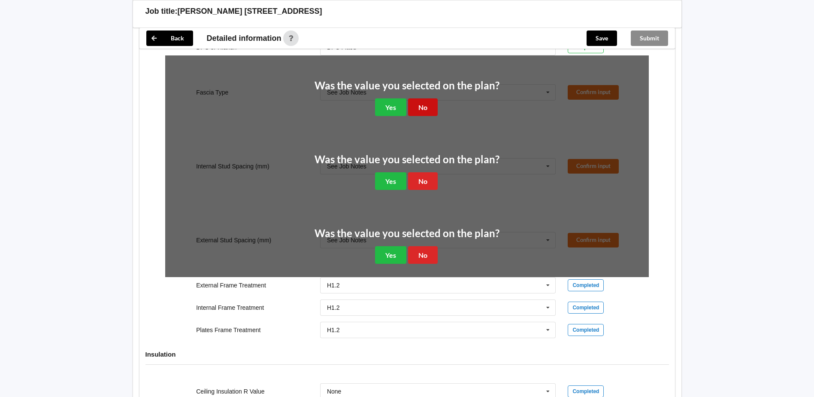
click at [422, 99] on button "No" at bounding box center [423, 107] width 30 height 18
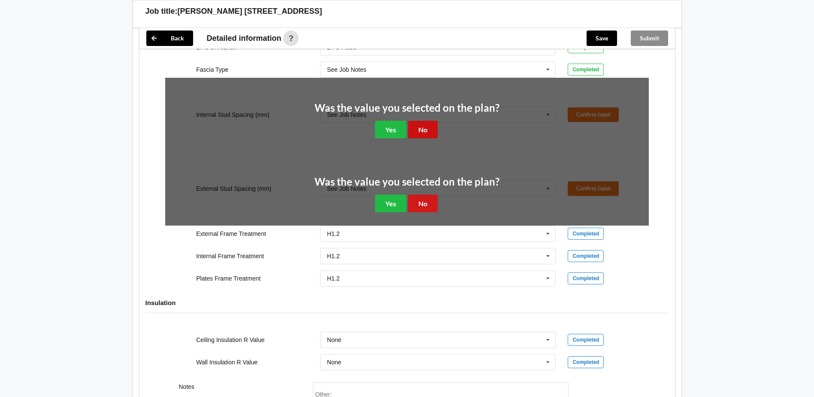
drag, startPoint x: 428, startPoint y: 123, endPoint x: 422, endPoint y: 150, distance: 27.6
click at [428, 124] on button "No" at bounding box center [423, 130] width 30 height 18
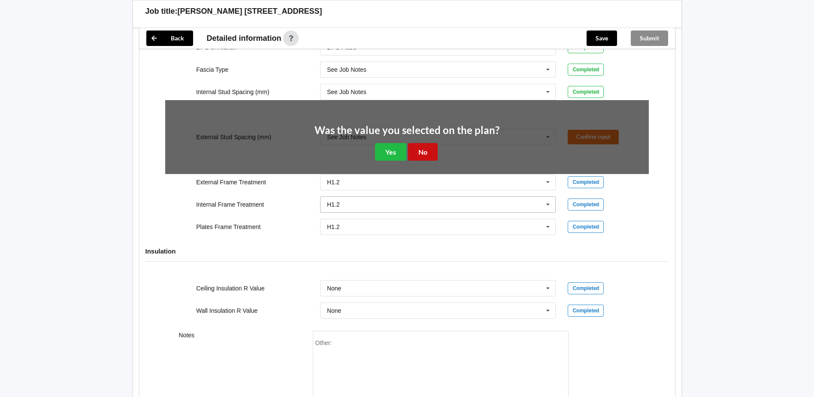
click at [422, 150] on button "No" at bounding box center [423, 152] width 30 height 18
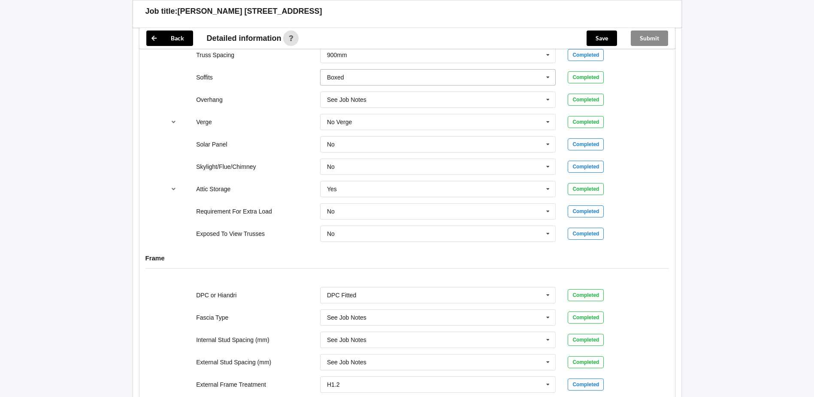
scroll to position [579, 0]
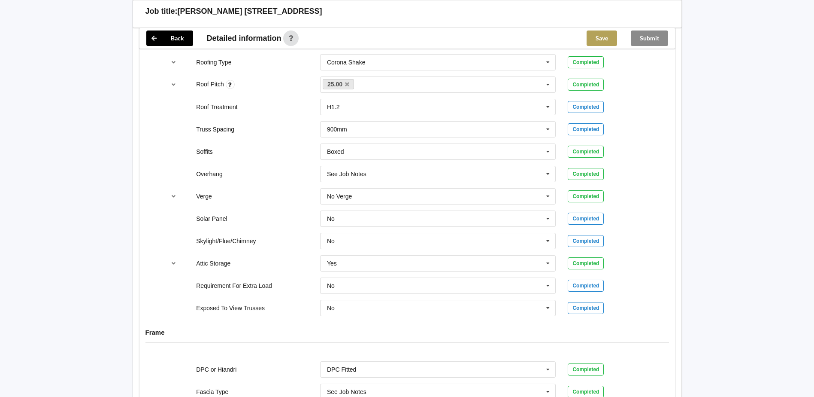
click at [606, 40] on button "Save" at bounding box center [602, 37] width 30 height 15
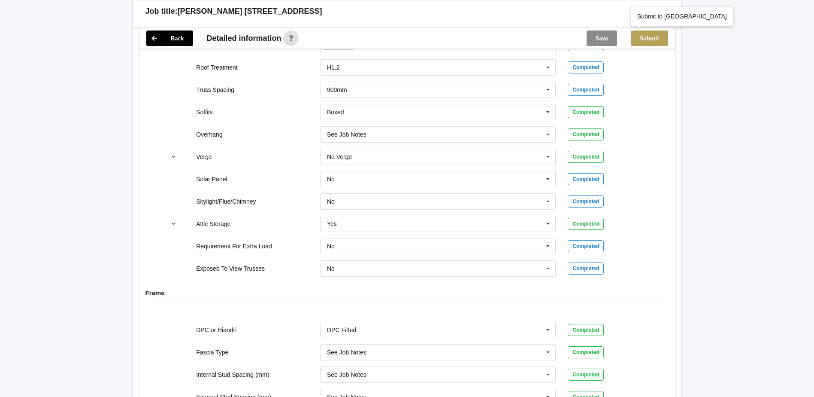
click at [650, 39] on button "Submit" at bounding box center [649, 37] width 37 height 15
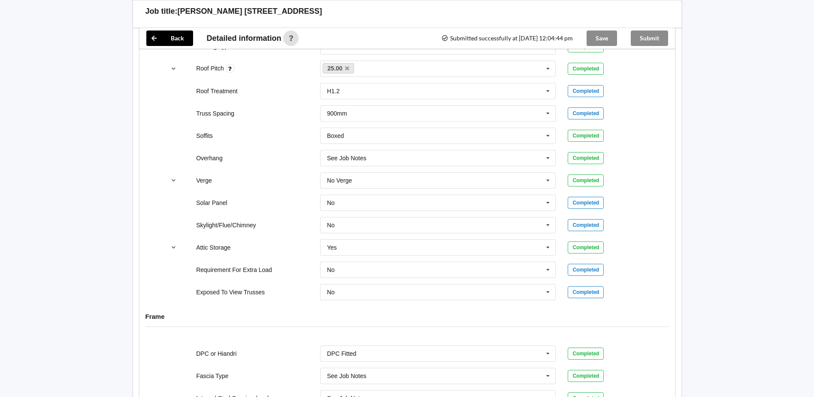
scroll to position [536, 0]
